Goal: Check status: Check status

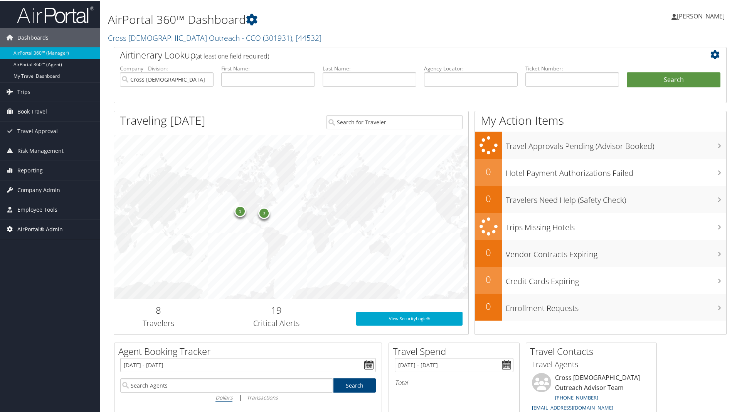
click at [40, 229] on span "AirPortal® Admin" at bounding box center [39, 228] width 45 height 19
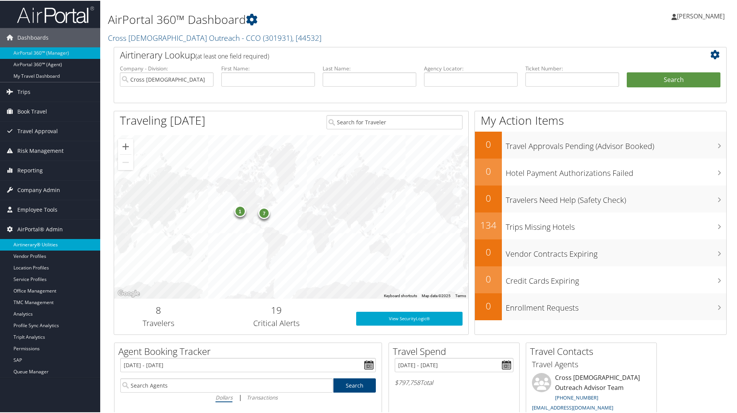
click at [44, 242] on link "Airtinerary® Utilities" at bounding box center [50, 244] width 100 height 12
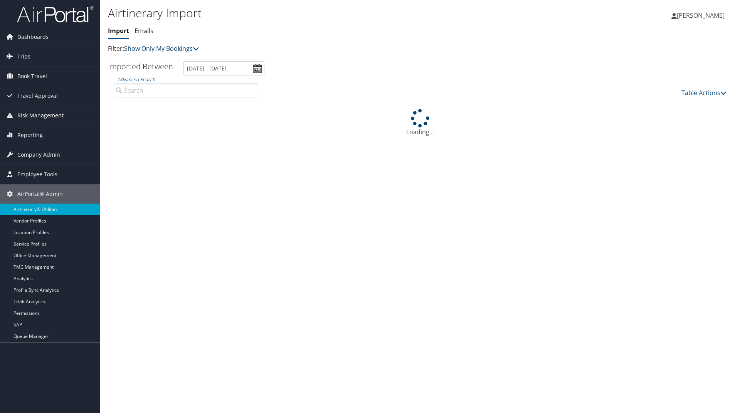
click at [193, 49] on link "Show Only My Bookings" at bounding box center [161, 48] width 75 height 8
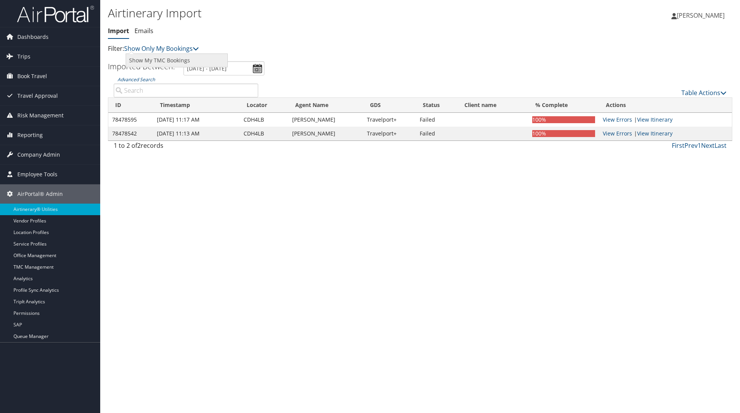
click at [198, 58] on link "Show My TMC Bookings" at bounding box center [176, 60] width 101 height 13
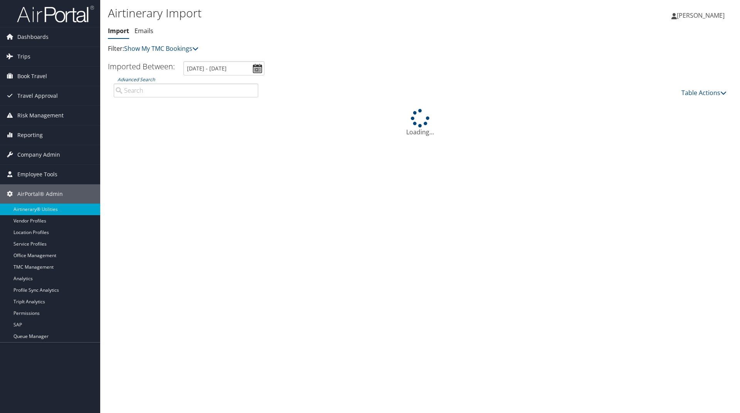
click at [205, 94] on input "Advanced Search" at bounding box center [186, 91] width 144 height 14
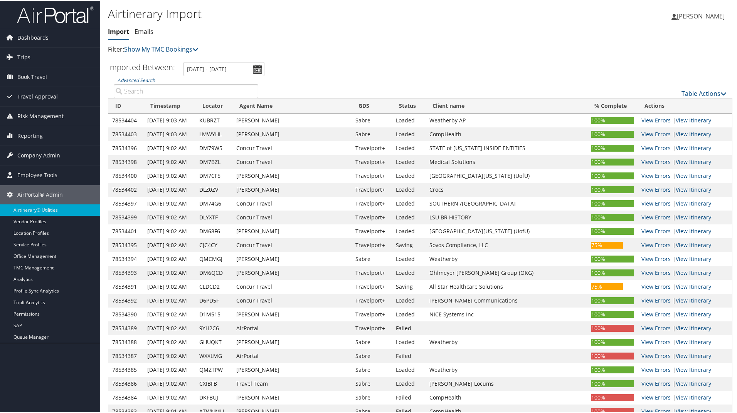
paste input "D71Q78"
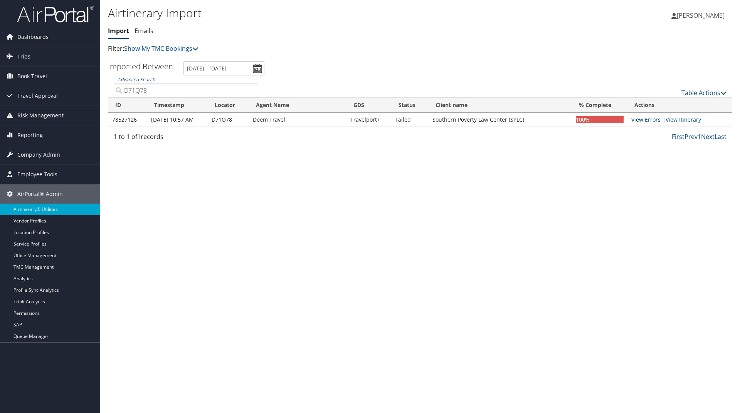
type input "D71Q78"
click at [648, 119] on link "View Errors" at bounding box center [645, 119] width 29 height 7
